Goal: Transaction & Acquisition: Subscribe to service/newsletter

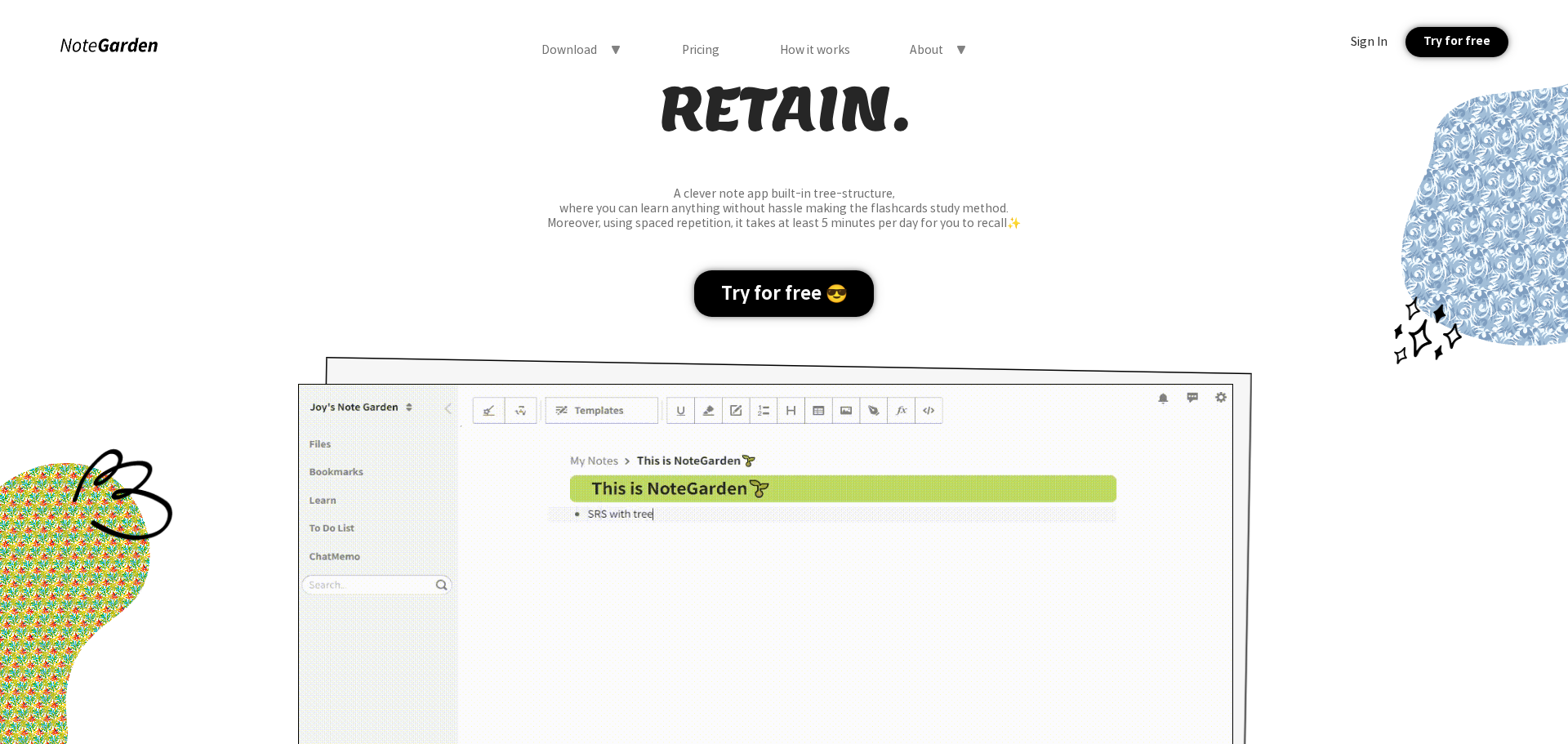
scroll to position [245, 0]
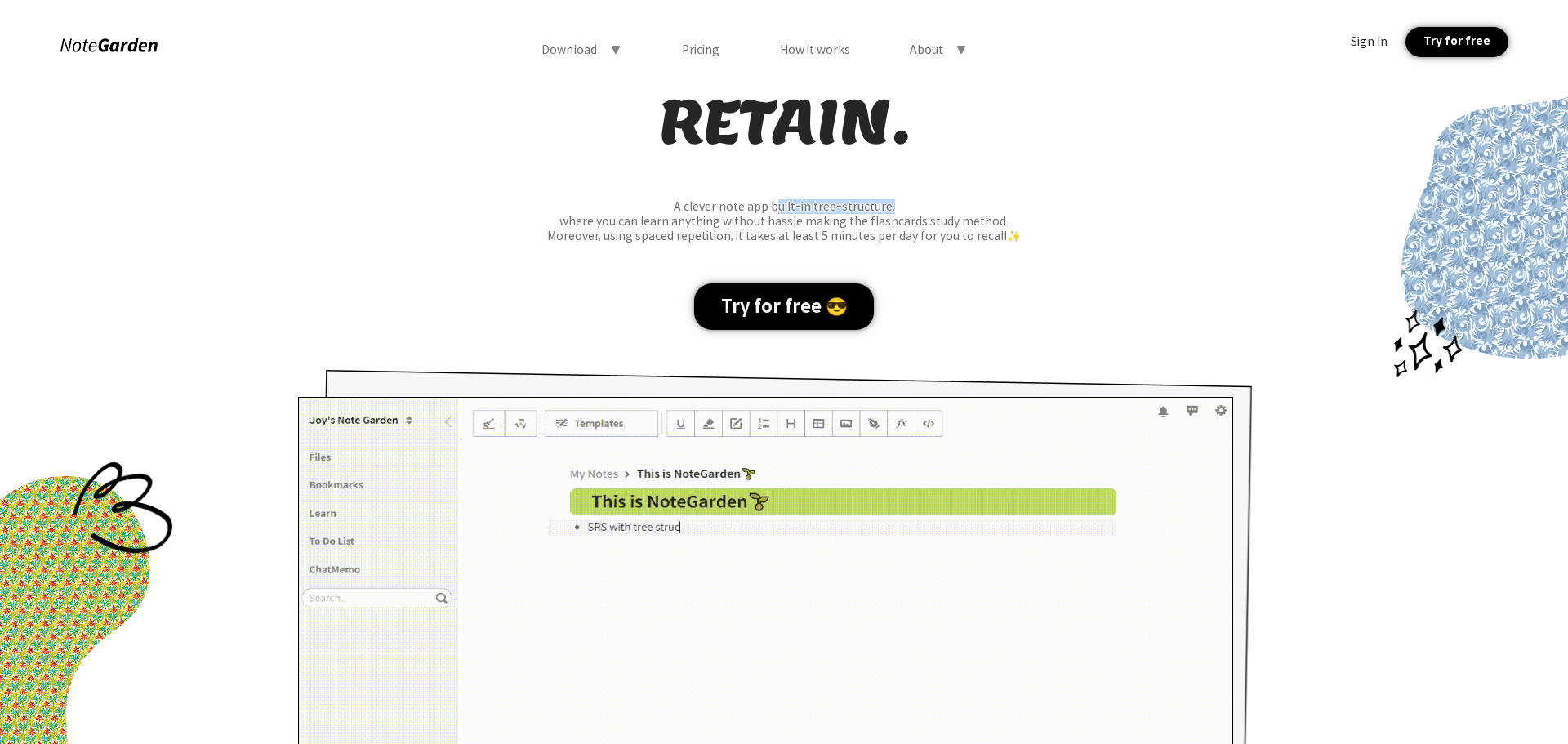
drag, startPoint x: 884, startPoint y: 205, endPoint x: 1019, endPoint y: 216, distance: 135.4
click at [1016, 213] on div "A clever note app built-in tree-structure," at bounding box center [784, 206] width 1568 height 15
drag, startPoint x: 1019, startPoint y: 216, endPoint x: 833, endPoint y: 235, distance: 187.0
click at [1019, 216] on div "where you can learn anything without hassle making the flashcards study method." at bounding box center [784, 221] width 1568 height 15
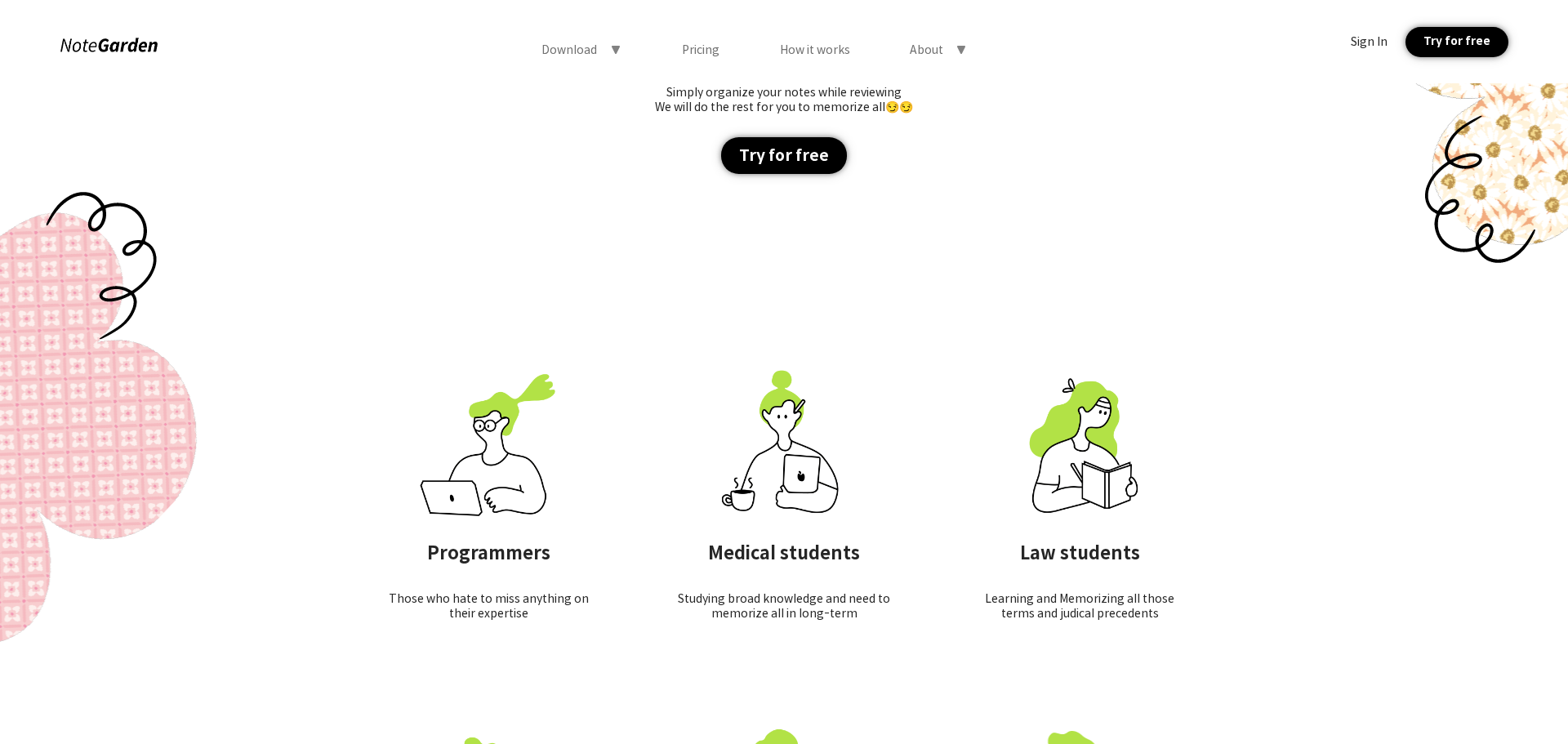
scroll to position [5554, 0]
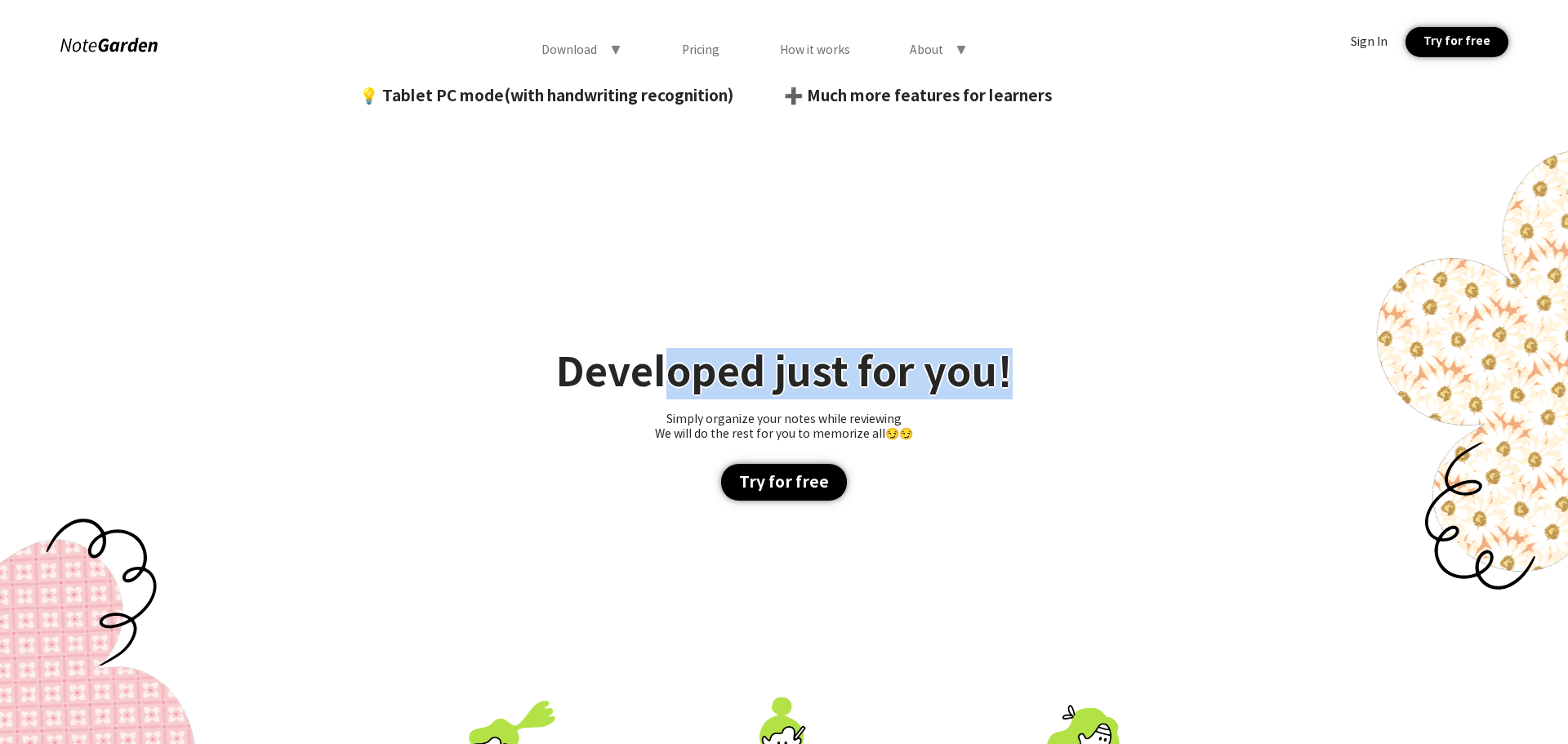
drag, startPoint x: 1097, startPoint y: 381, endPoint x: 1137, endPoint y: 386, distance: 40.3
click at [1139, 386] on div "Developed just for you! Simply organize your notes while reviewing We will do t…" at bounding box center [784, 424] width 1568 height 455
click at [1137, 385] on div "Developed just for you! Simply organize your notes while reviewing We will do t…" at bounding box center [784, 424] width 1568 height 455
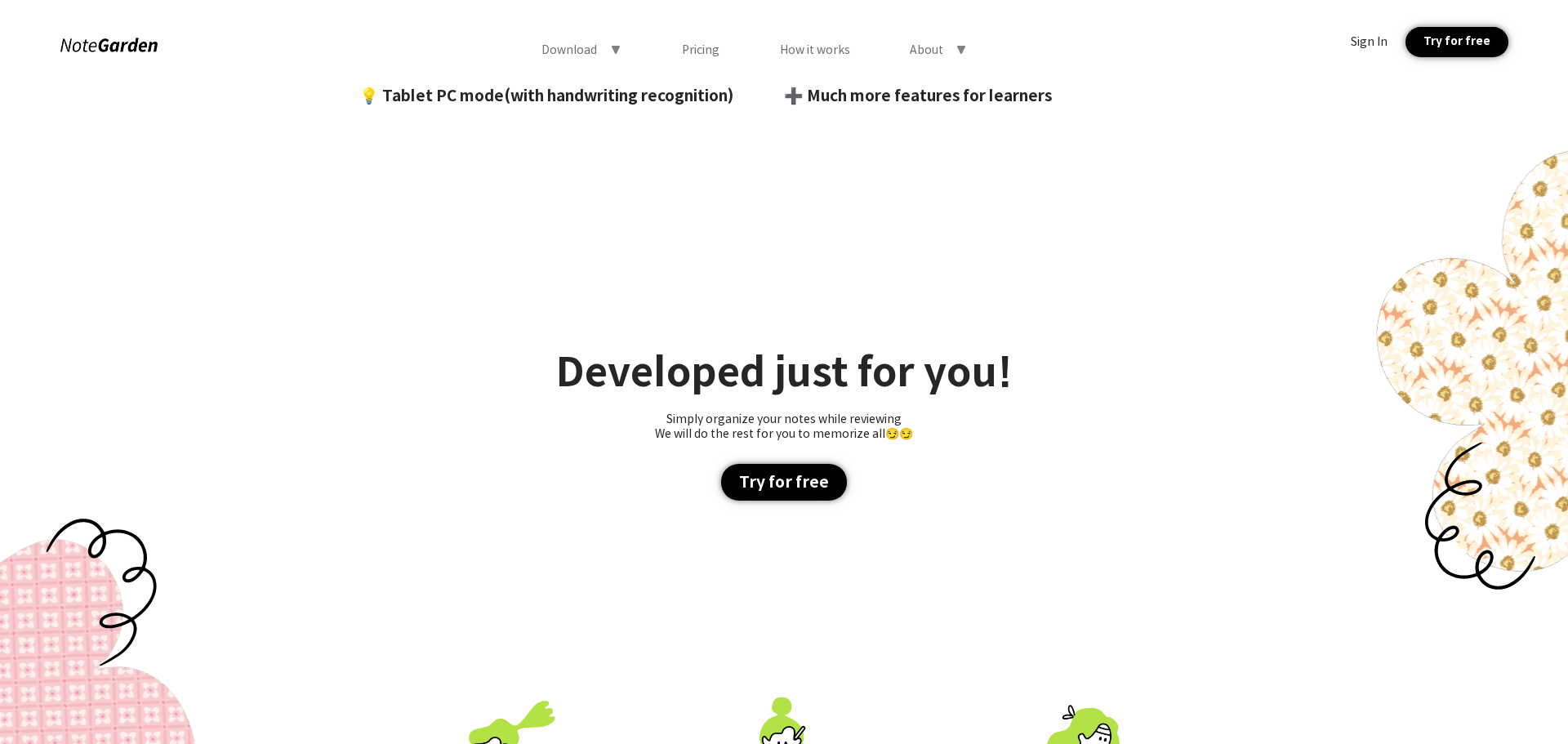
click at [1486, 34] on div "Try for free" at bounding box center [1456, 42] width 102 height 30
click at [694, 51] on div "Pricing" at bounding box center [701, 50] width 38 height 15
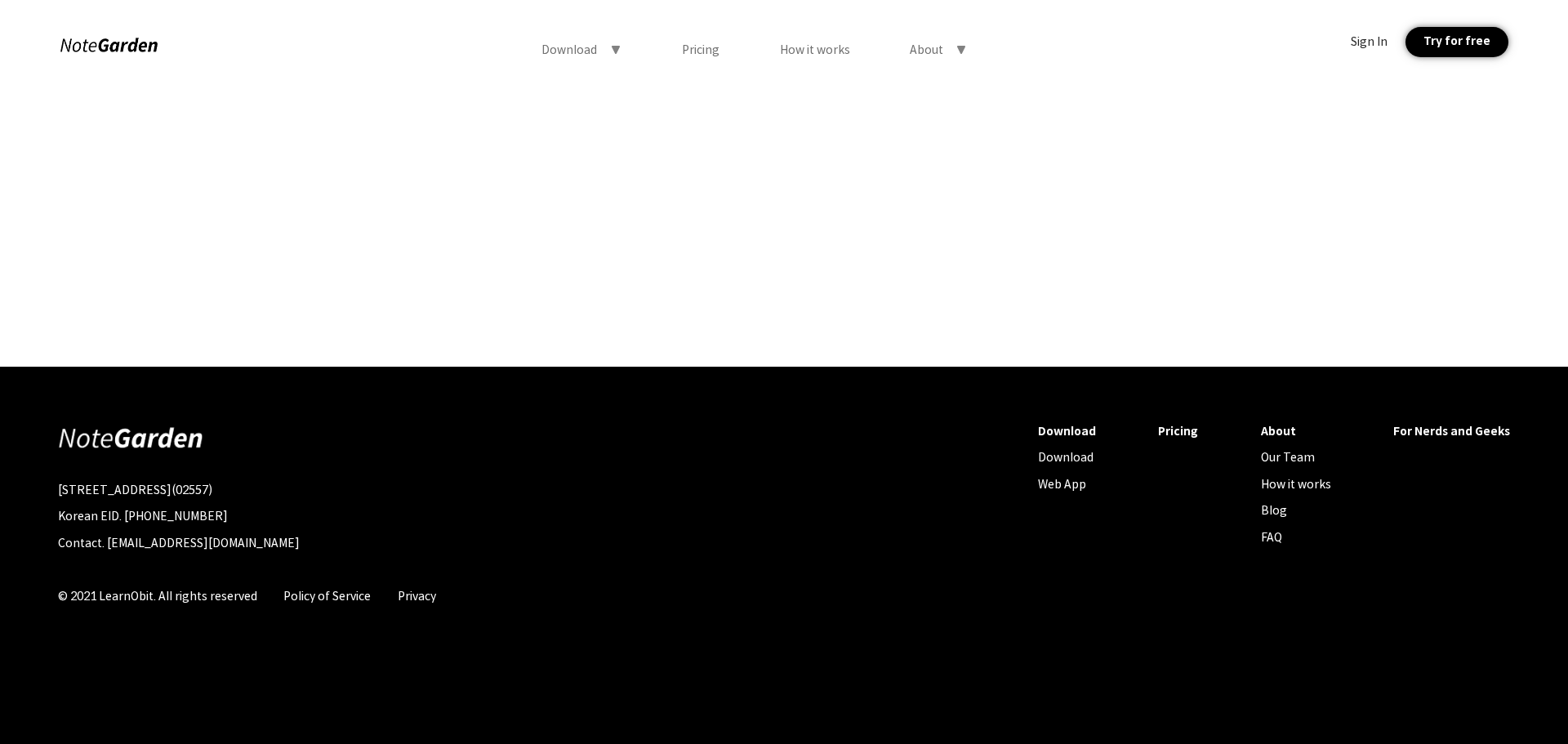
scroll to position [0, 0]
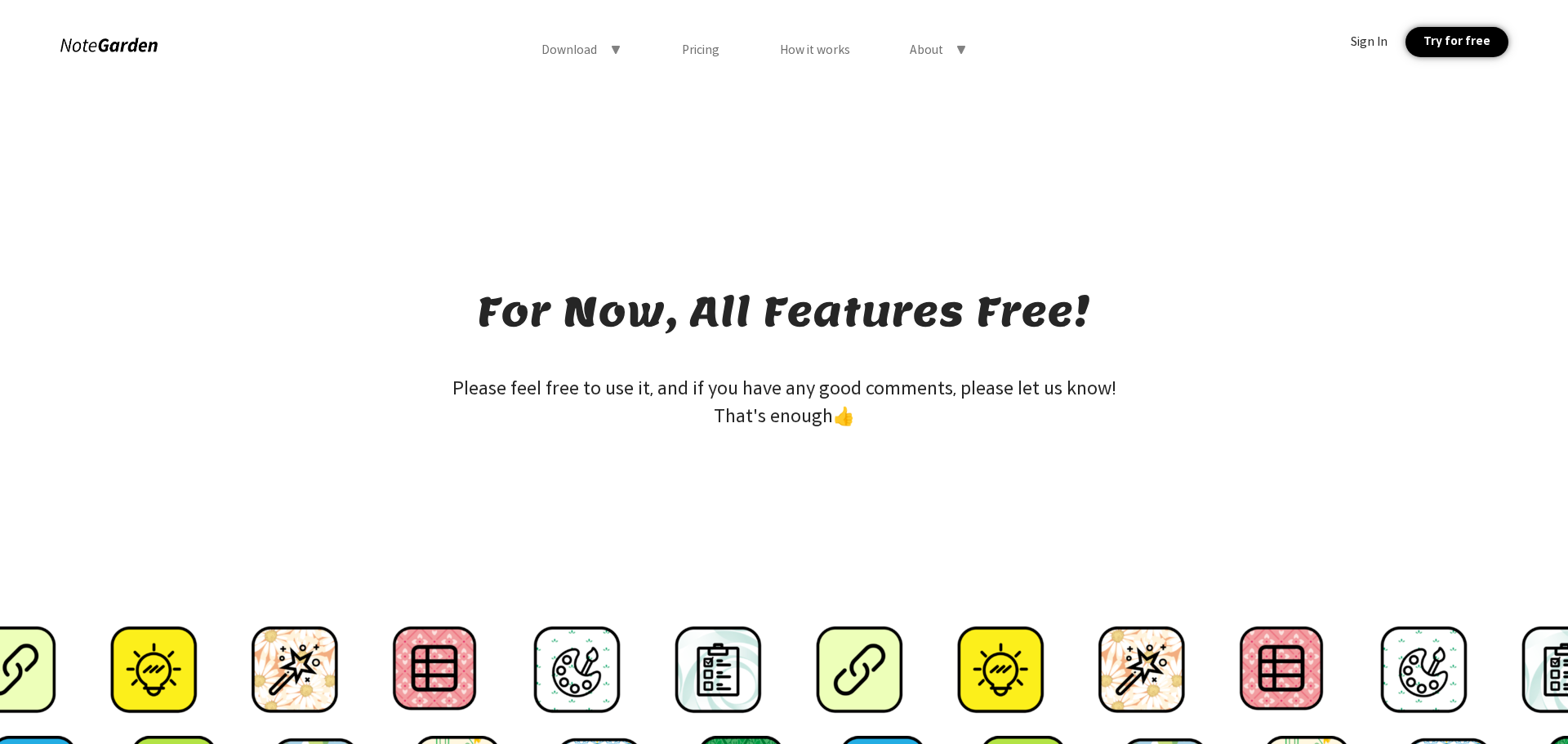
click at [688, 44] on div "Pricing" at bounding box center [701, 50] width 38 height 15
click at [705, 55] on div "Pricing" at bounding box center [701, 50] width 38 height 15
click at [619, 45] on icon "symbol-triangle-down" at bounding box center [616, 50] width 13 height 13
click at [716, 41] on div "Download symbol-triangle-up Download Web App Pricing How it works About symbol-…" at bounding box center [784, 41] width 1568 height 84
click at [715, 51] on div "Pricing" at bounding box center [701, 50] width 38 height 15
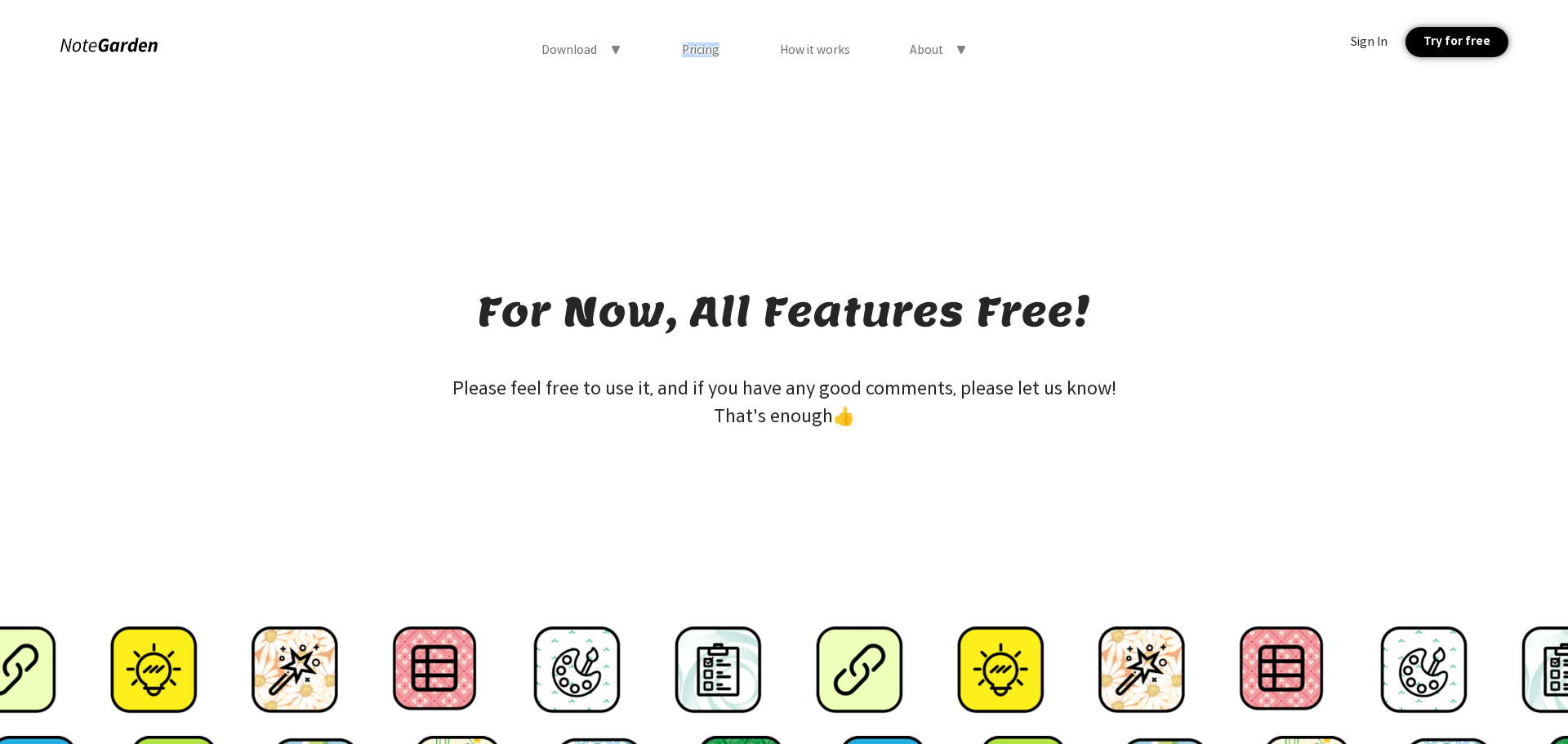
click at [715, 51] on div "Pricing" at bounding box center [701, 50] width 38 height 15
click at [705, 42] on div "Pricing" at bounding box center [701, 50] width 38 height 15
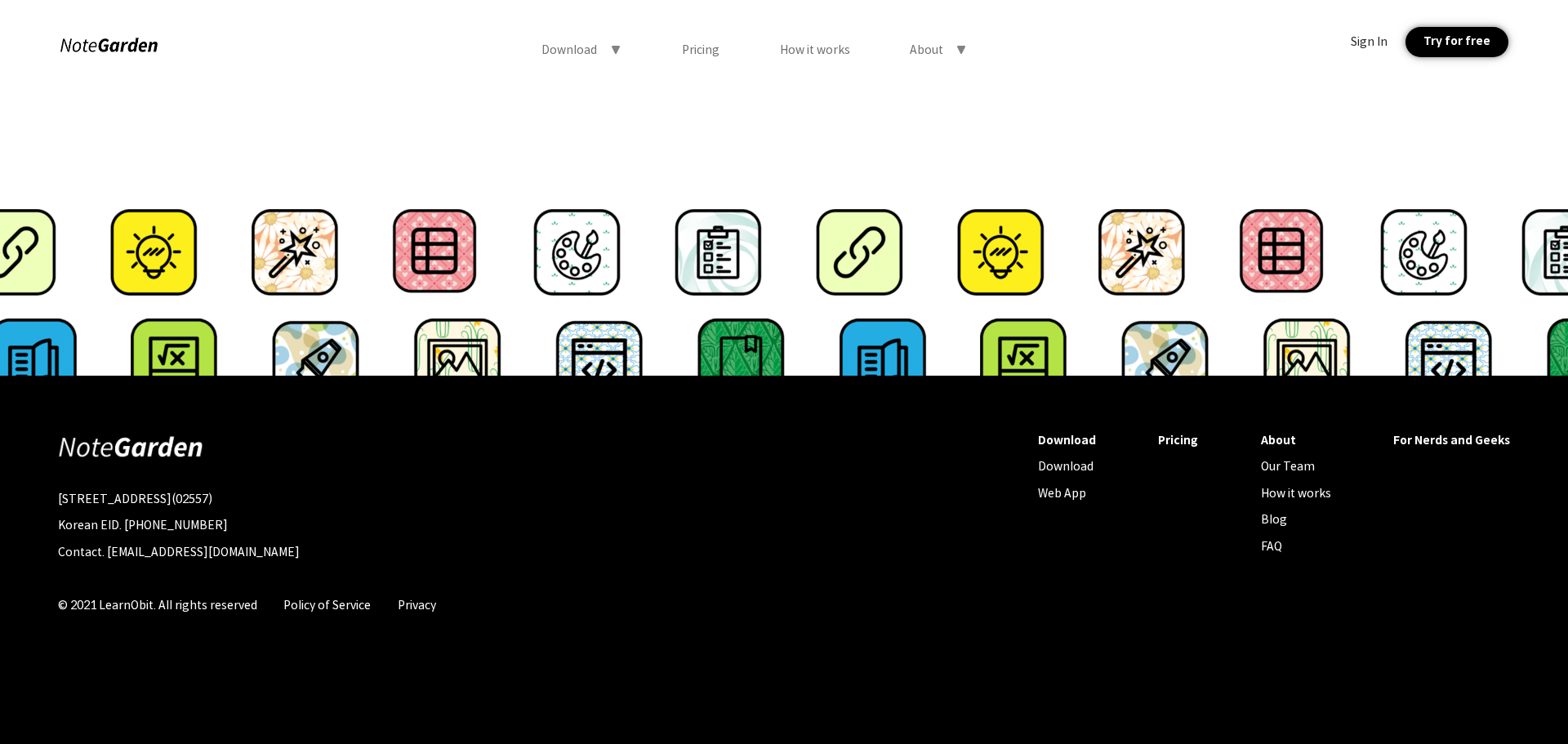
scroll to position [426, 0]
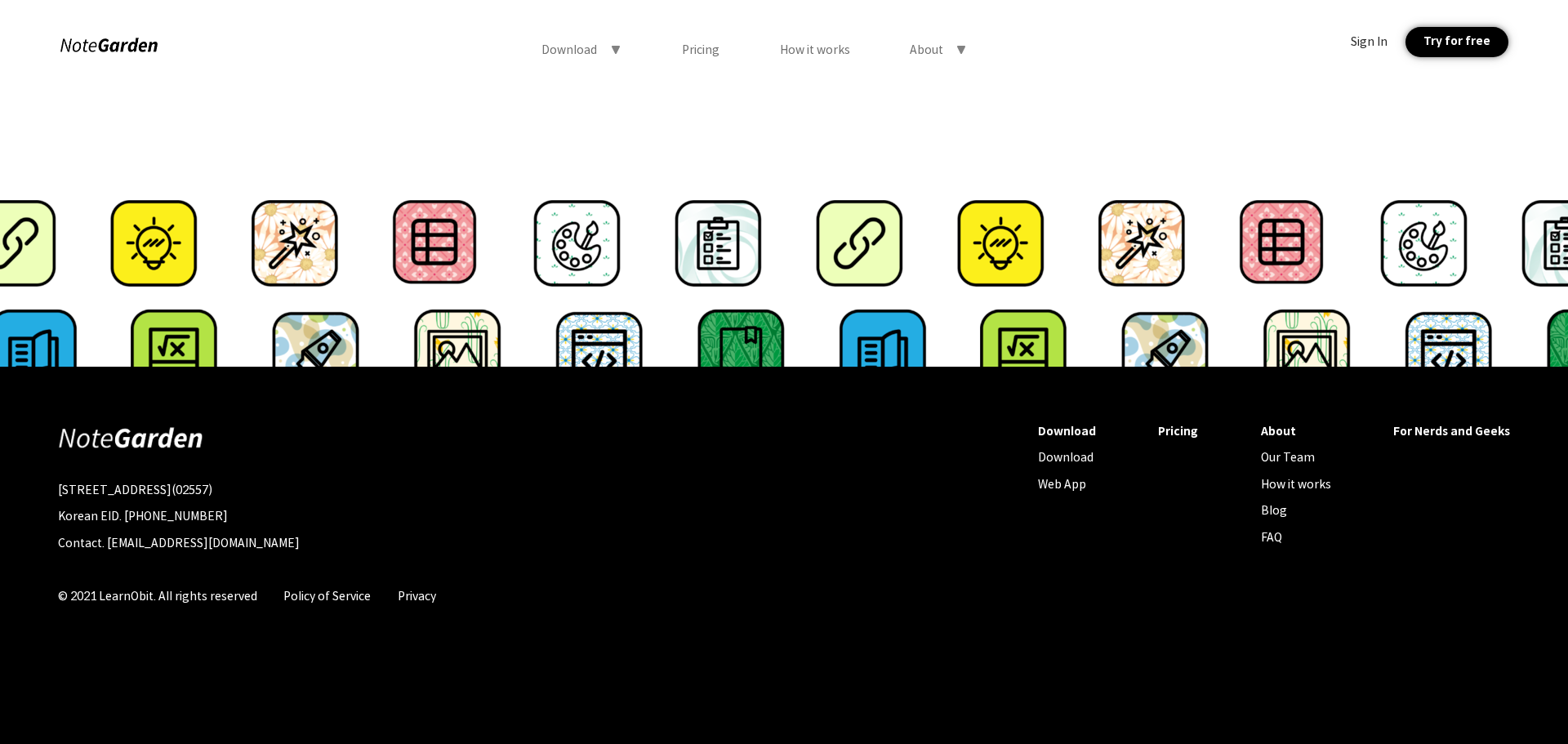
drag, startPoint x: 1151, startPoint y: 466, endPoint x: 1147, endPoint y: 547, distance: 81.1
click at [1146, 541] on div "[STREET_ADDRESS](02557) Korean EID. [PHONE_NUMBER] Contact. [EMAIL_ADDRESS][DOM…" at bounding box center [784, 555] width 1568 height 378
drag, startPoint x: 1173, startPoint y: 606, endPoint x: 1054, endPoint y: 496, distance: 162.1
click at [1173, 604] on div "Download Download Web App Pricing About Our Team How it works Blog FAQ For Nerd…" at bounding box center [1273, 527] width 472 height 206
click at [1164, 588] on div "Download Download Web App Pricing About Our Team How it works Blog FAQ For Nerd…" at bounding box center [1273, 527] width 472 height 206
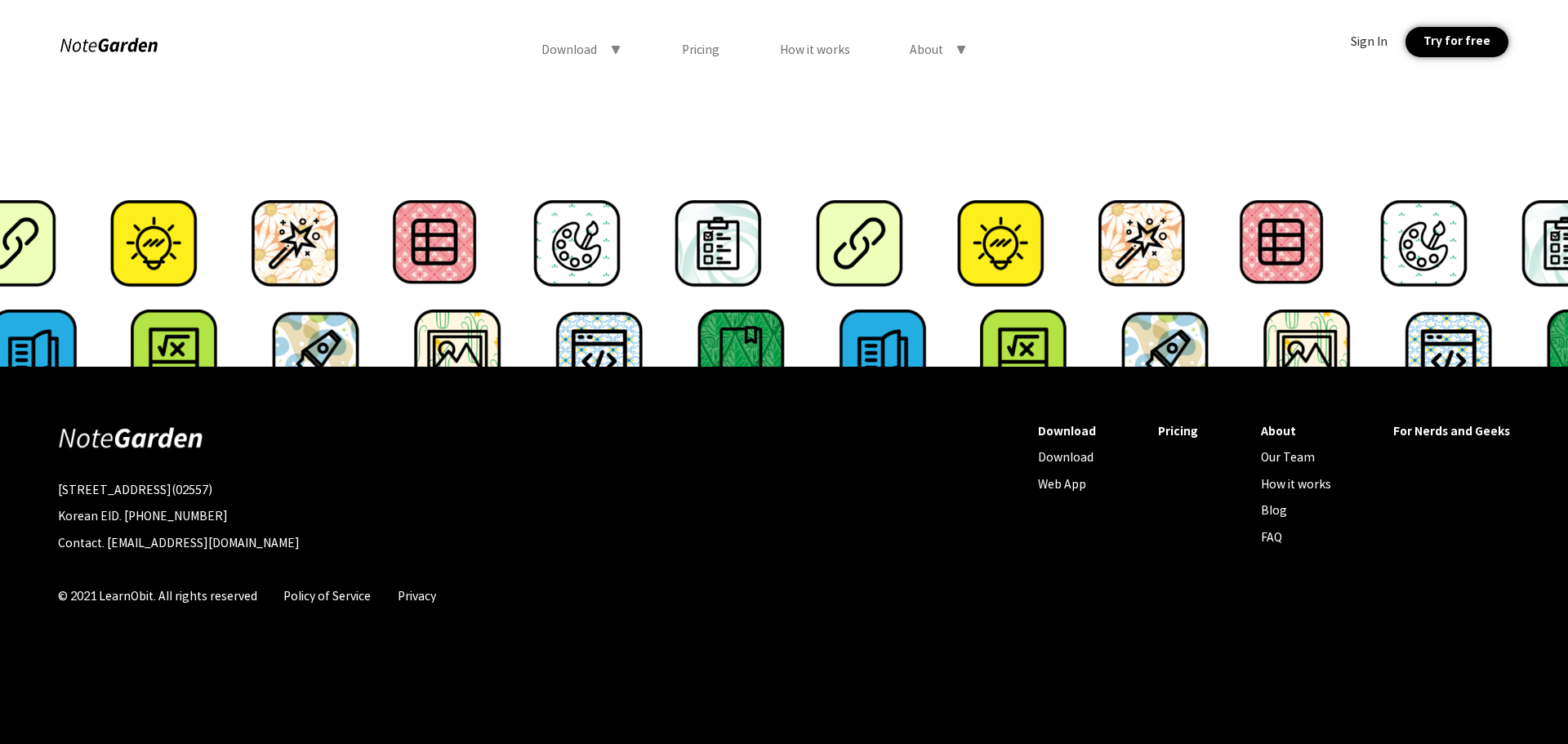
click at [988, 426] on div at bounding box center [784, 527] width 472 height 206
click at [1065, 484] on div "Web App" at bounding box center [1067, 484] width 58 height 15
click at [682, 55] on div "Download symbol-triangle-down Pricing How it works About symbol-triangle-down" at bounding box center [754, 50] width 426 height 15
click at [691, 55] on div "Pricing" at bounding box center [701, 50] width 38 height 15
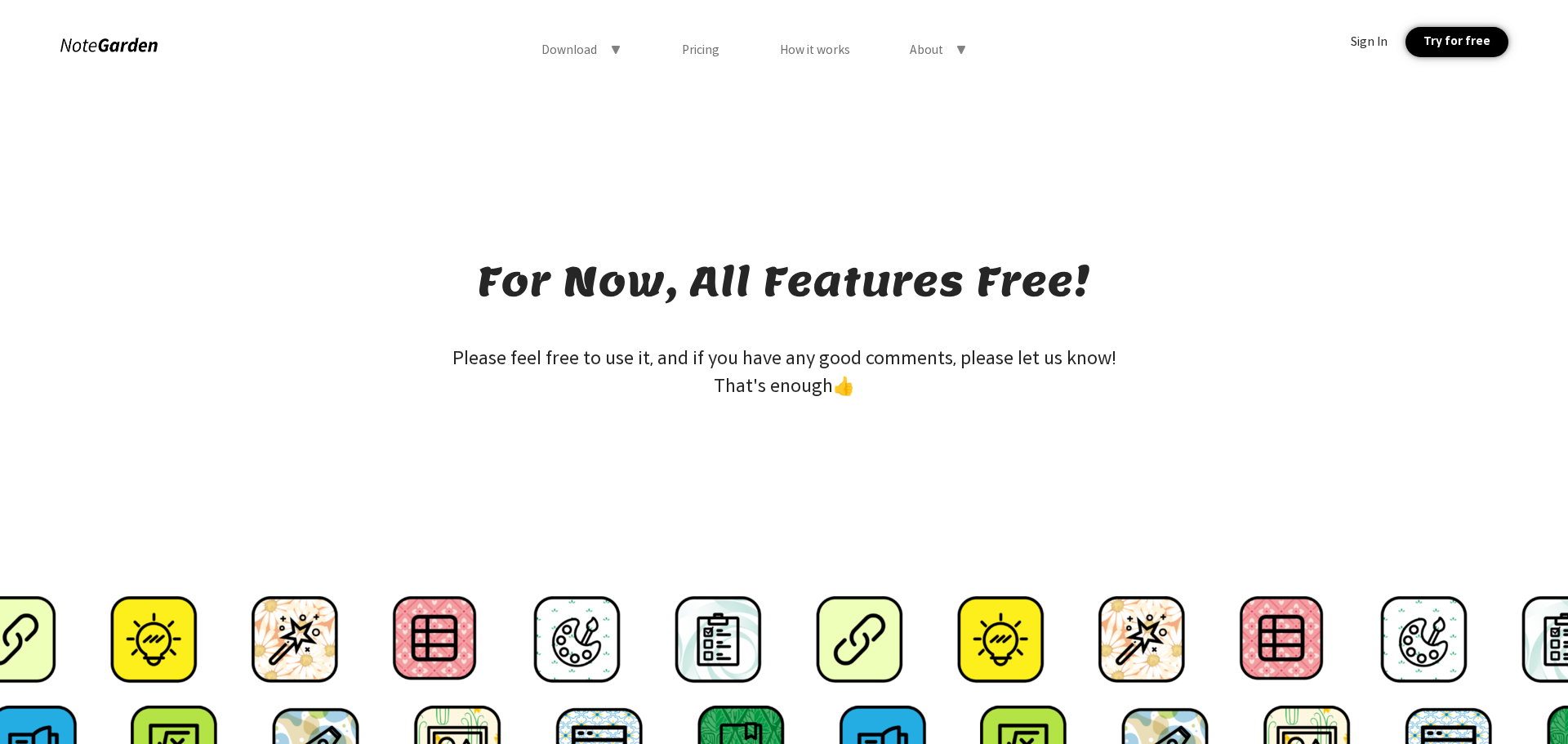
scroll to position [0, 0]
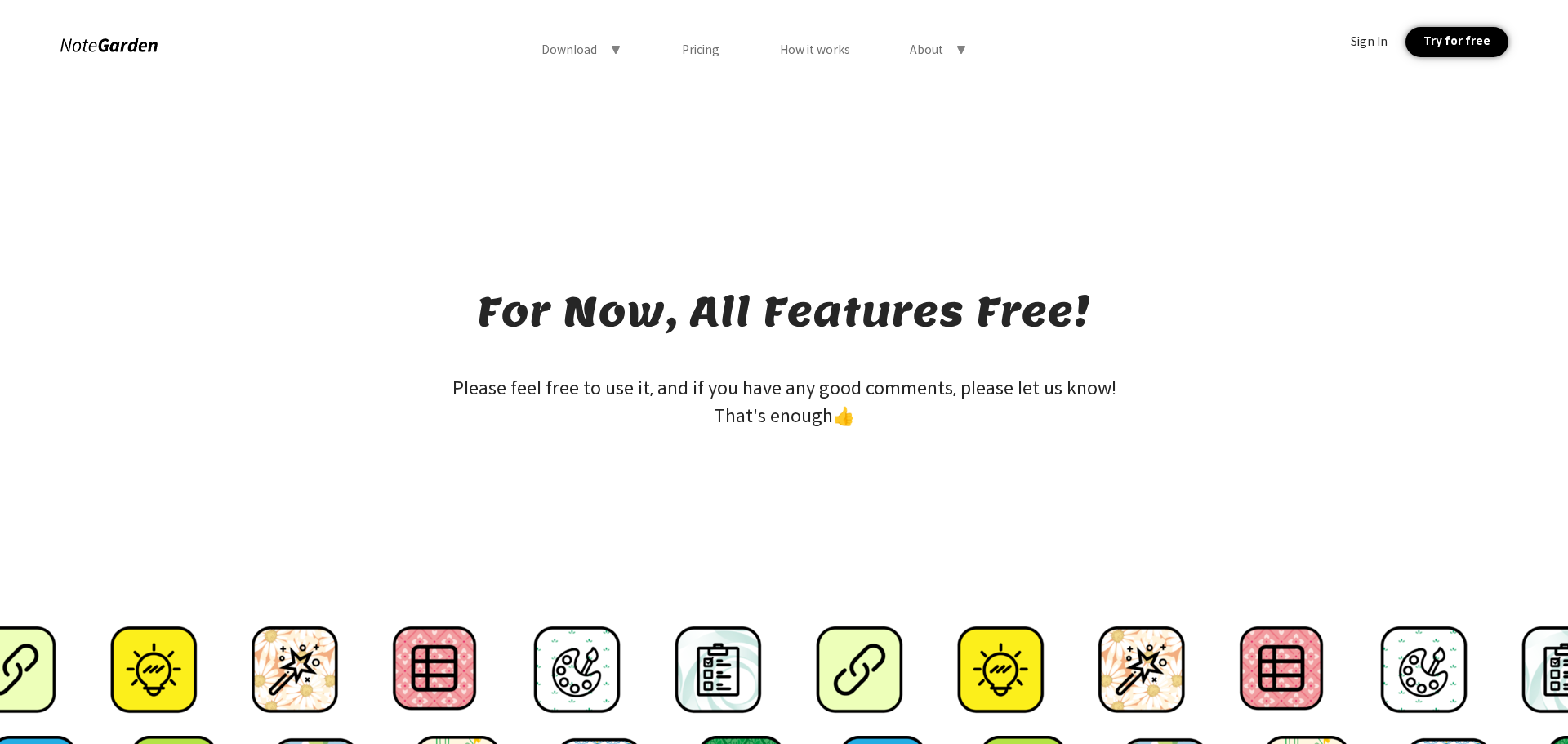
click at [691, 55] on div "Pricing" at bounding box center [701, 50] width 38 height 15
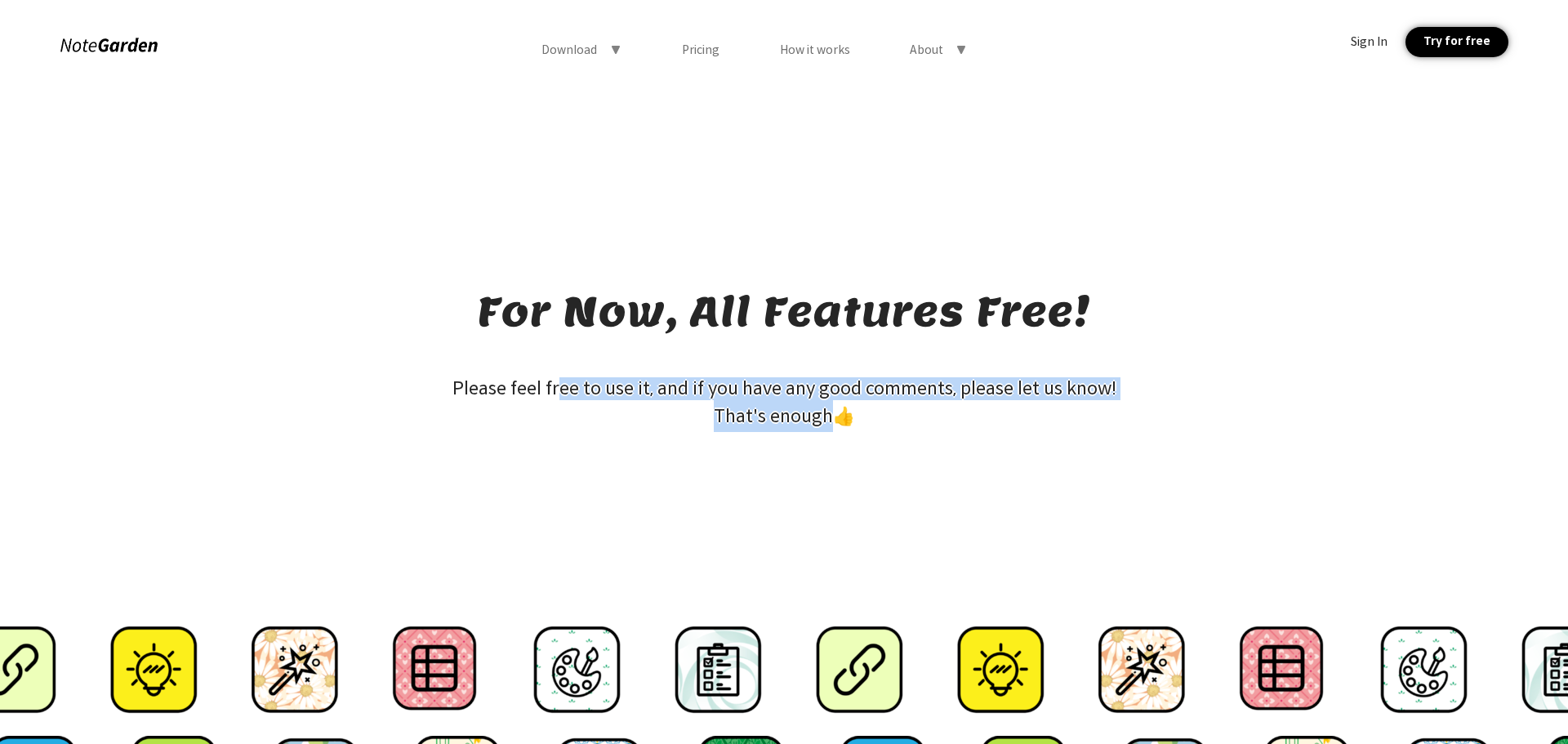
drag, startPoint x: 555, startPoint y: 372, endPoint x: 926, endPoint y: 437, distance: 376.7
click at [926, 437] on div "For Now, All Features Free! Please feel free to use it, and if you have any goo…" at bounding box center [784, 438] width 1568 height 710
